Goal: Task Accomplishment & Management: Manage account settings

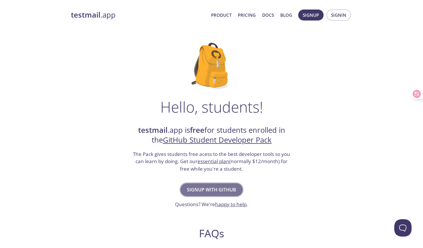
click at [195, 190] on span "Signup with GitHub" at bounding box center [211, 189] width 49 height 8
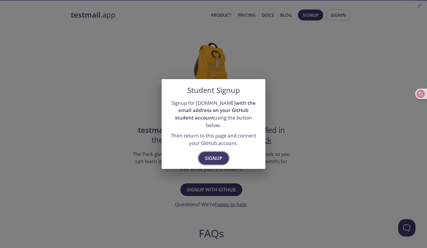
click at [212, 154] on span "Signup" at bounding box center [214, 158] width 18 height 8
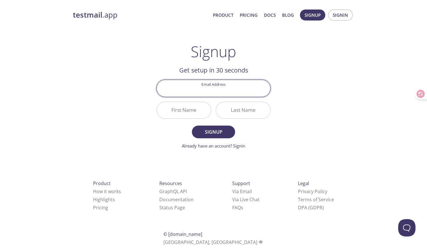
click at [220, 86] on input "Email Address" at bounding box center [214, 88] width 114 height 16
click at [261, 78] on div "Email Address" at bounding box center [213, 88] width 119 height 22
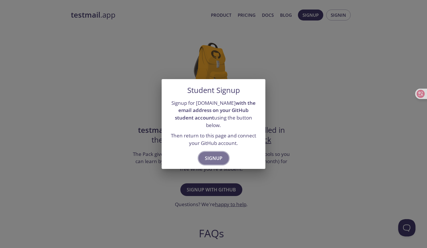
click at [222, 154] on span "Signup" at bounding box center [214, 158] width 18 height 8
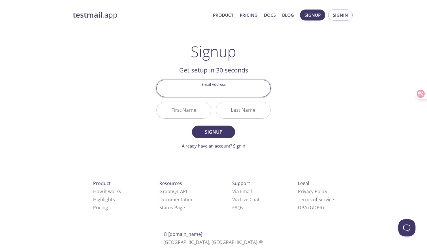
click at [231, 84] on input "Email Address" at bounding box center [214, 88] width 114 height 16
type input "[EMAIL_ADDRESS][DOMAIN_NAME]"
click at [185, 112] on input "First Name" at bounding box center [184, 110] width 54 height 16
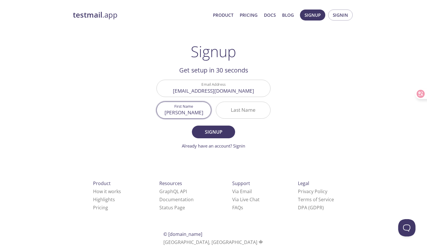
type input "Ziheng"
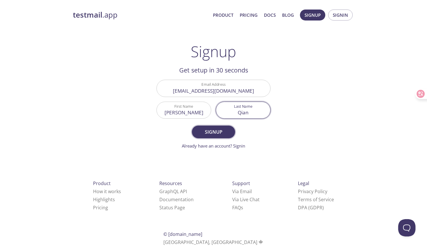
type input "Qian"
click at [213, 136] on button "Signup" at bounding box center [213, 131] width 43 height 13
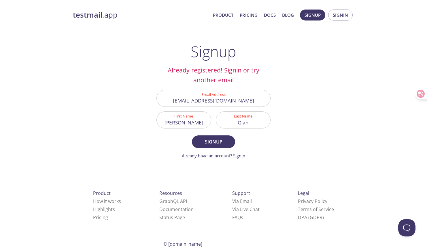
click at [241, 153] on link "Already have an account? Signin" at bounding box center [213, 155] width 63 height 6
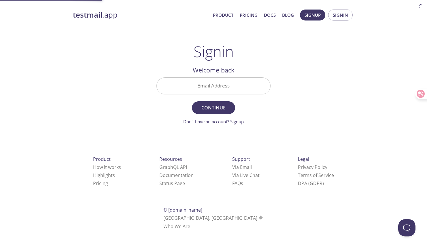
click at [235, 85] on input "Email Address" at bounding box center [214, 86] width 114 height 16
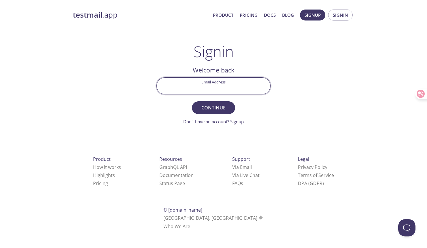
type input "[EMAIL_ADDRESS][DOMAIN_NAME]"
click at [218, 108] on span "Continue" at bounding box center [213, 107] width 31 height 8
click at [234, 85] on input "Signin Security Code" at bounding box center [214, 86] width 114 height 16
drag, startPoint x: 281, startPoint y: 105, endPoint x: 257, endPoint y: 91, distance: 27.2
click at [281, 105] on div "testmail .app Product Pricing Docs Blog Signup Signin Signin Welcome back Email…" at bounding box center [213, 126] width 295 height 240
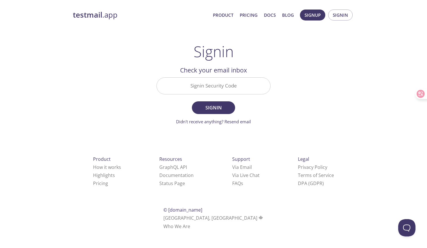
click at [214, 84] on input "Signin Security Code" at bounding box center [214, 86] width 114 height 16
paste input "MP798T9"
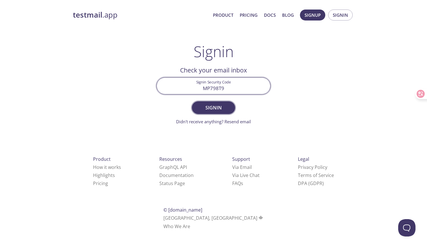
type input "MP798T9"
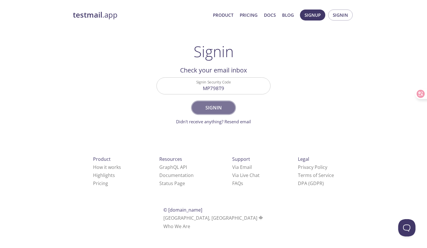
click at [224, 105] on span "Signin" at bounding box center [213, 107] width 31 height 8
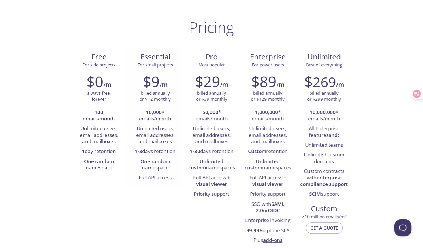
scroll to position [29, 0]
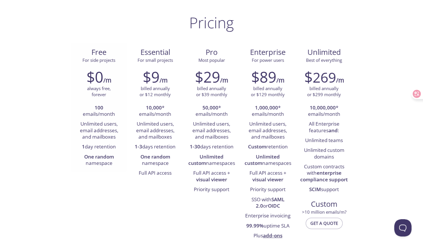
click at [100, 144] on li "1 day retention" at bounding box center [99, 147] width 48 height 10
click at [315, 91] on p "billed annually or $299 monthly" at bounding box center [324, 91] width 34 height 12
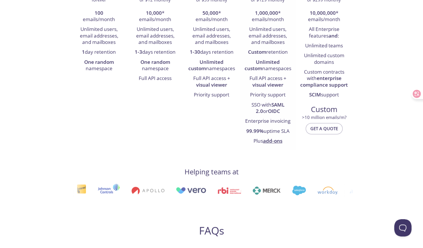
scroll to position [231, 0]
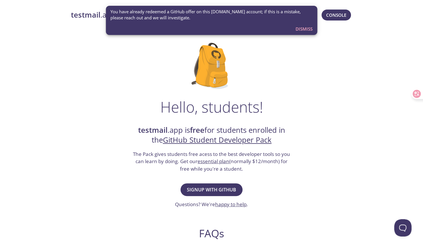
click at [309, 50] on div "Hello, students! testmail .app is free for students enrolled in the GitHub Stud…" at bounding box center [211, 209] width 281 height 352
click at [337, 17] on span "Console" at bounding box center [336, 14] width 20 height 7
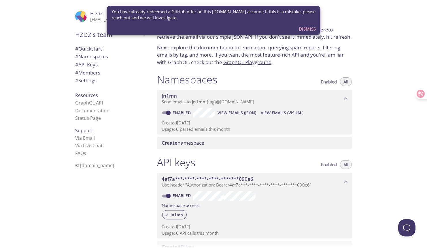
click at [258, 18] on span "You have already redeemed a GitHub offer on this [DOMAIN_NAME] account; if this…" at bounding box center [214, 15] width 204 height 12
click at [305, 32] on span "Dismiss" at bounding box center [307, 28] width 17 height 7
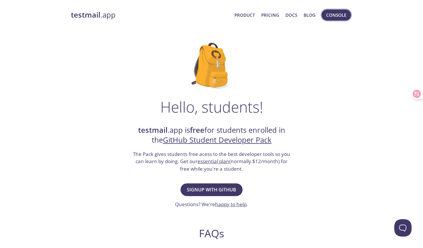
drag, startPoint x: 270, startPoint y: 16, endPoint x: 339, endPoint y: 11, distance: 69.4
click at [348, 10] on span "Console" at bounding box center [336, 15] width 32 height 14
click at [337, 11] on span "Console" at bounding box center [336, 14] width 20 height 7
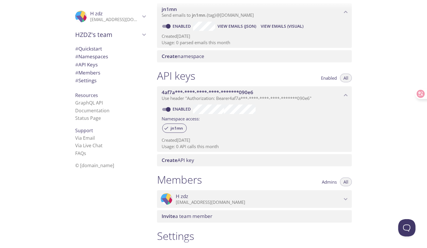
scroll to position [115, 0]
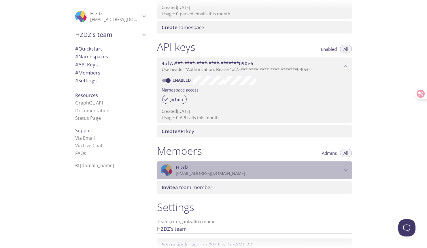
click at [239, 175] on p "[EMAIL_ADDRESS][DOMAIN_NAME]" at bounding box center [259, 173] width 166 height 6
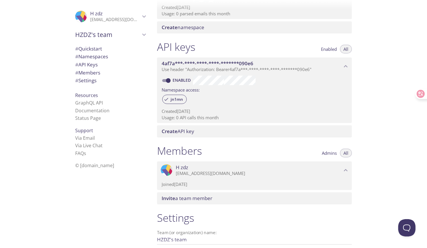
click at [239, 176] on p "[EMAIL_ADDRESS][DOMAIN_NAME]" at bounding box center [259, 173] width 166 height 6
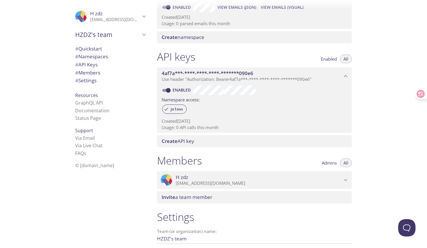
scroll to position [0, 0]
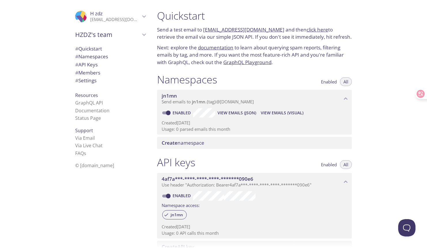
click at [247, 115] on span "View Emails (JSON)" at bounding box center [237, 112] width 39 height 7
click at [265, 145] on span "Create namespace" at bounding box center [256, 142] width 188 height 6
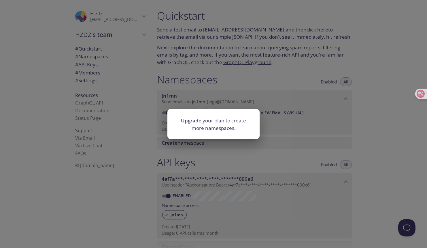
click at [288, 117] on div "Upgrade your plan to create more namespaces." at bounding box center [213, 124] width 427 height 248
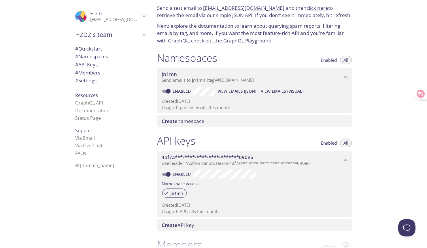
scroll to position [115, 0]
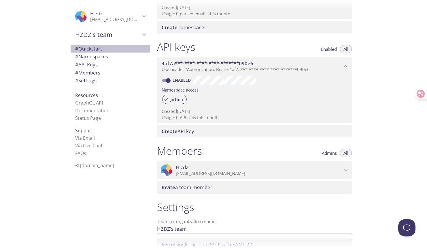
click at [102, 48] on span "# Quickstart" at bounding box center [110, 48] width 70 height 7
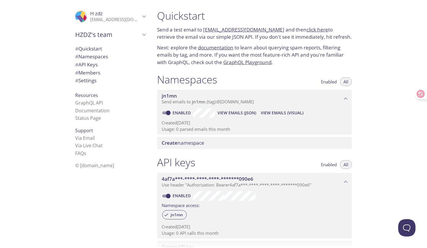
click at [335, 82] on span "Enabled" at bounding box center [329, 82] width 16 height 0
click at [340, 80] on button "All" at bounding box center [346, 81] width 12 height 9
click at [84, 62] on span "# API Keys" at bounding box center [86, 64] width 22 height 7
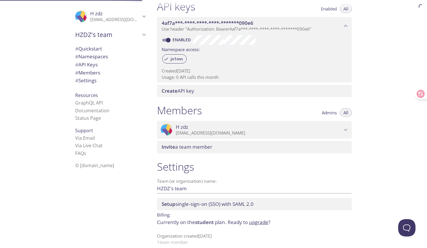
click at [97, 53] on span "# Namespaces" at bounding box center [91, 56] width 33 height 7
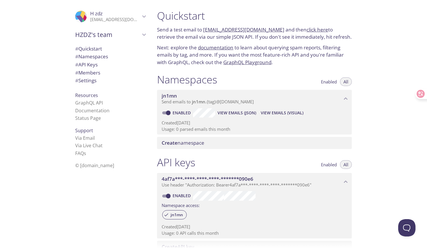
click at [225, 48] on link "documentation" at bounding box center [215, 47] width 35 height 7
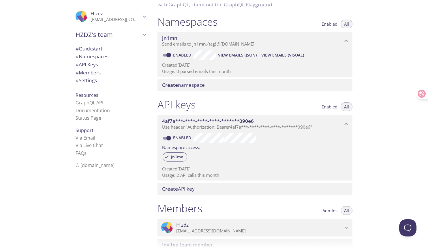
scroll to position [162, 0]
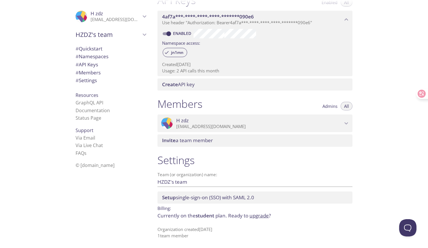
click at [95, 75] on span "# Members" at bounding box center [87, 72] width 25 height 7
click at [330, 106] on span "Admins" at bounding box center [329, 106] width 15 height 0
click at [290, 138] on span "Invite a team member" at bounding box center [256, 140] width 188 height 6
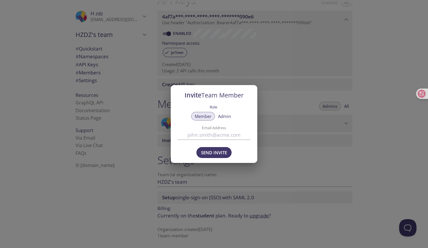
click at [221, 116] on span "Admin" at bounding box center [224, 116] width 13 height 0
click at [209, 116] on span "Member" at bounding box center [202, 116] width 17 height 0
